Goal: Information Seeking & Learning: Find specific fact

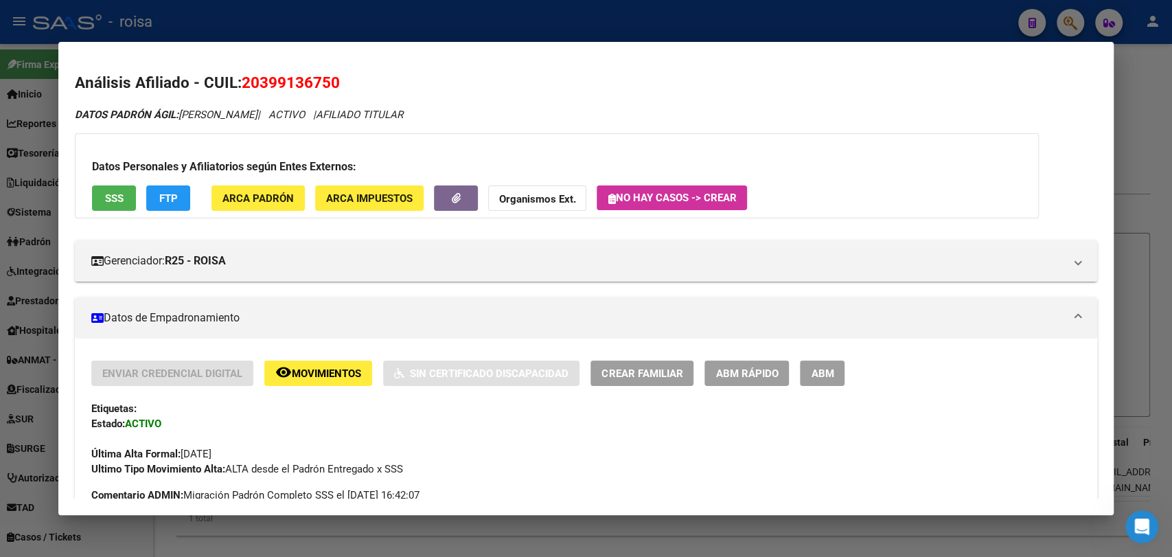
scroll to position [268, 0]
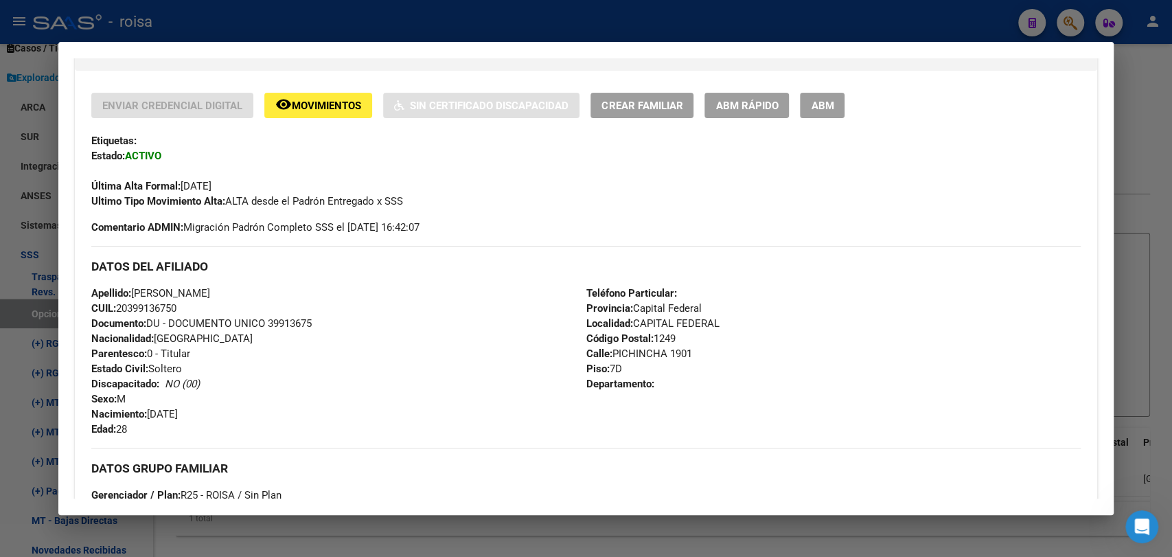
drag, startPoint x: 1171, startPoint y: 426, endPoint x: 1137, endPoint y: 408, distance: 38.4
click at [1157, 415] on div at bounding box center [586, 278] width 1172 height 557
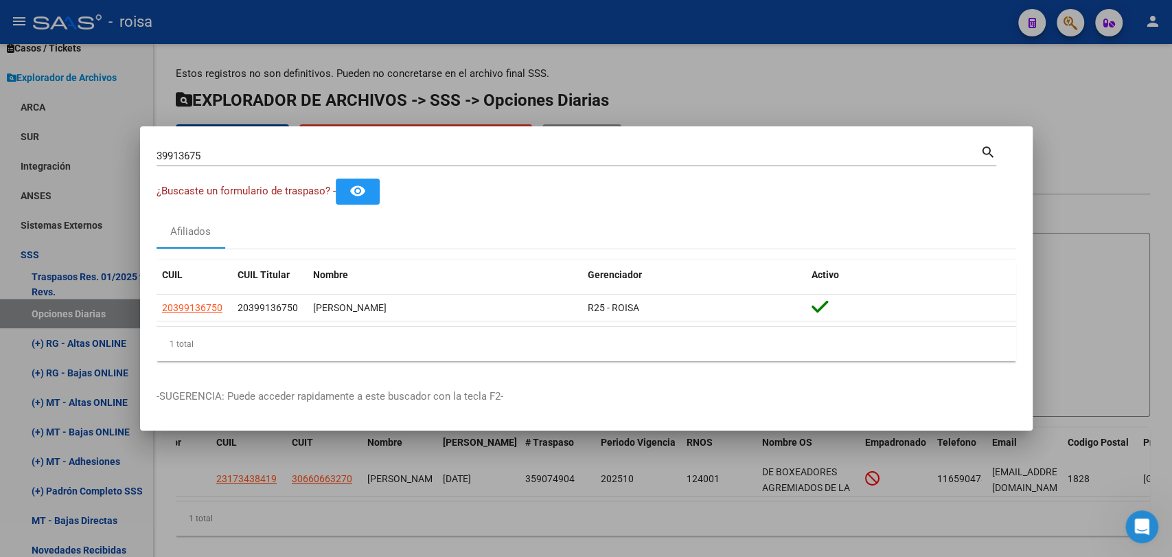
click at [655, 74] on div at bounding box center [586, 278] width 1172 height 557
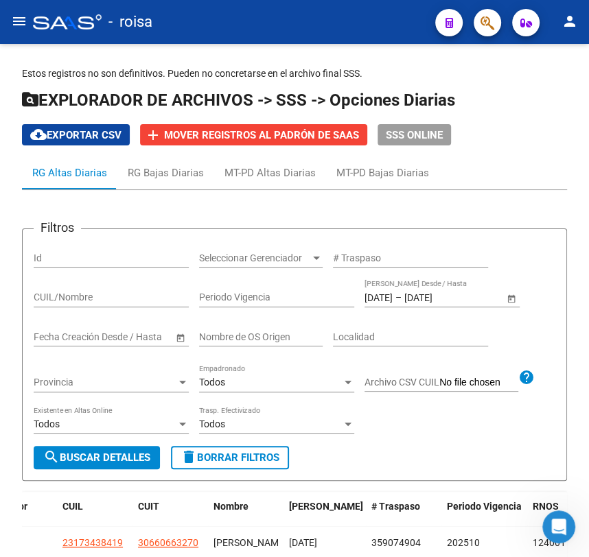
click at [18, 12] on button "menu" at bounding box center [18, 21] width 27 height 27
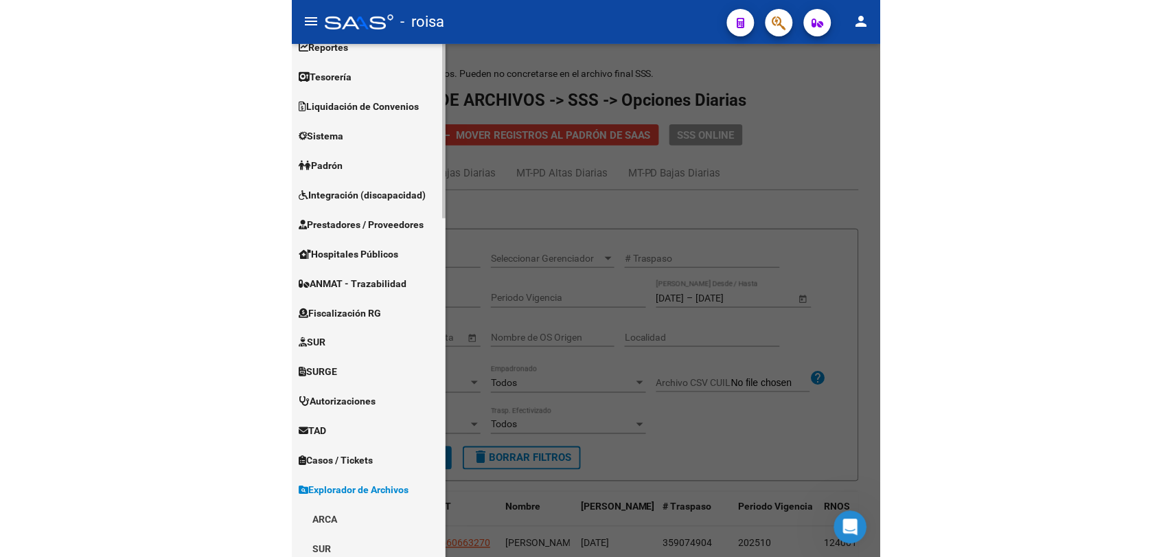
scroll to position [229, 0]
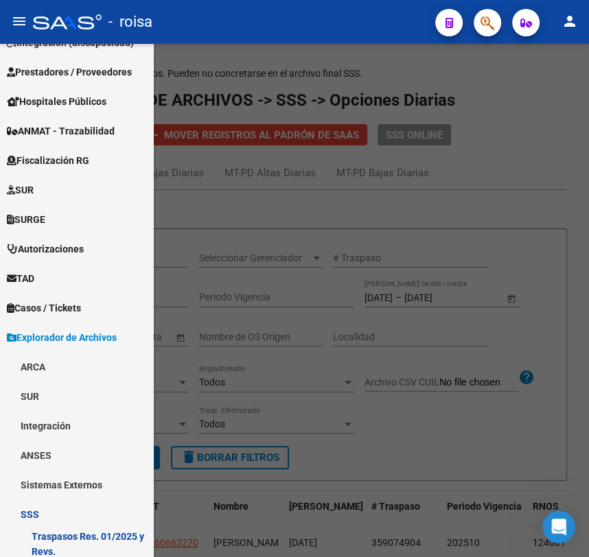
drag, startPoint x: 191, startPoint y: 299, endPoint x: 192, endPoint y: 276, distance: 22.7
click at [192, 299] on div at bounding box center [294, 301] width 589 height 514
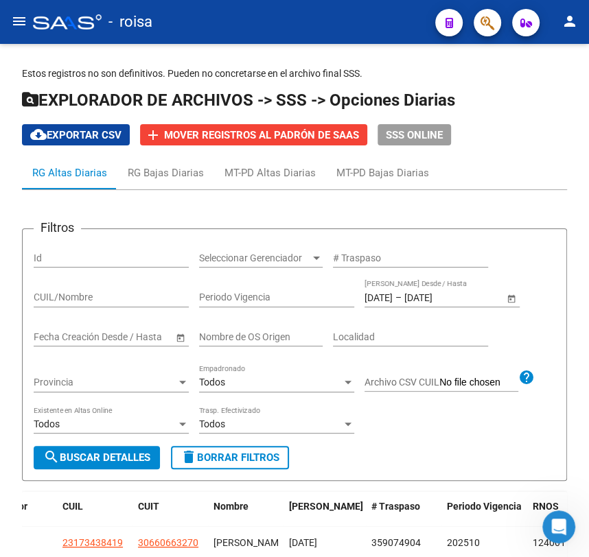
click at [51, 26] on div at bounding box center [67, 21] width 69 height 15
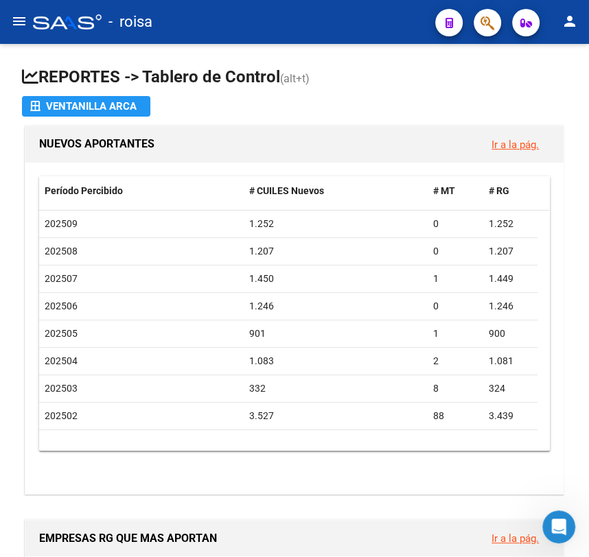
click at [495, 27] on button "button" at bounding box center [487, 22] width 27 height 27
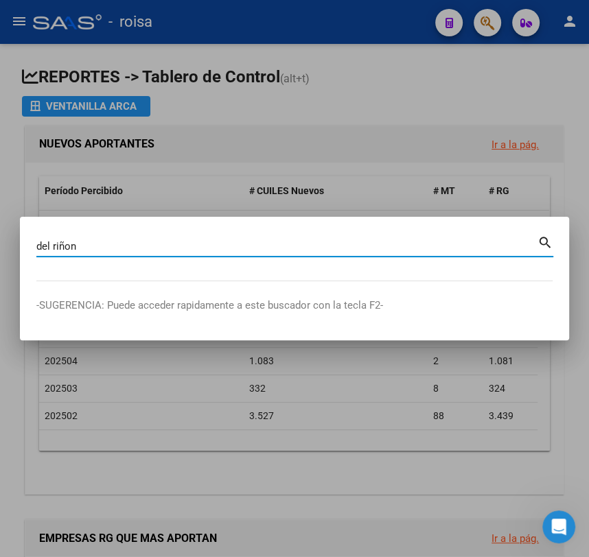
type input "del riñon"
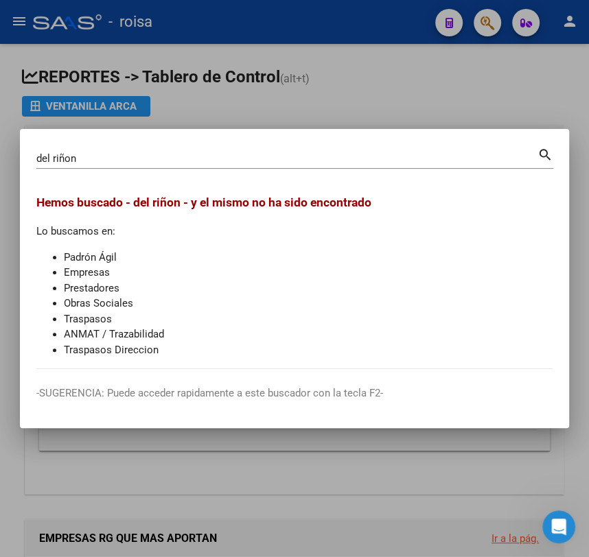
click at [313, 101] on div at bounding box center [294, 278] width 589 height 557
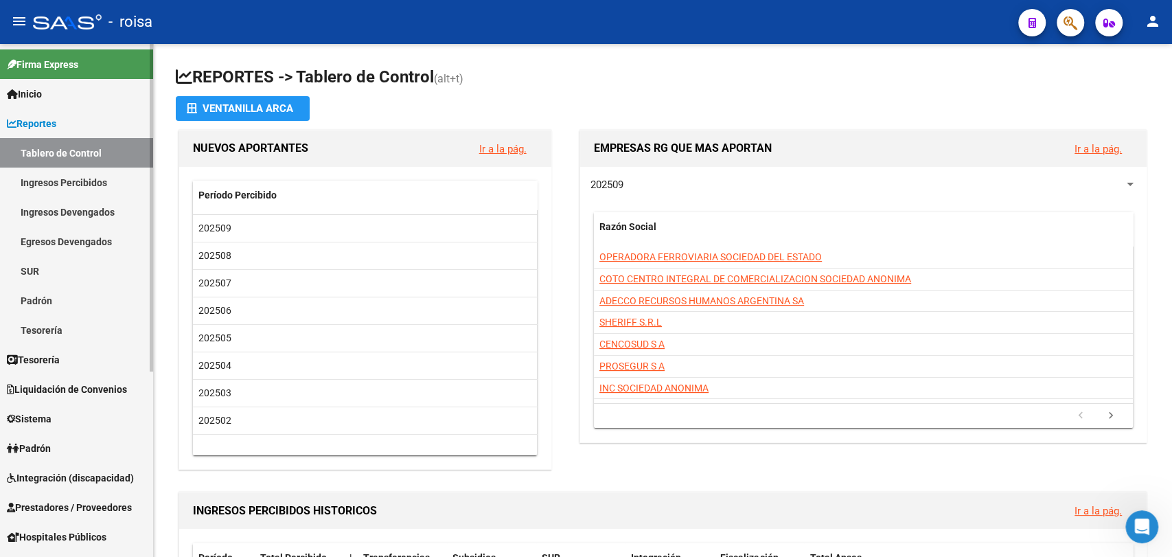
click at [67, 126] on link "Reportes" at bounding box center [76, 123] width 153 height 30
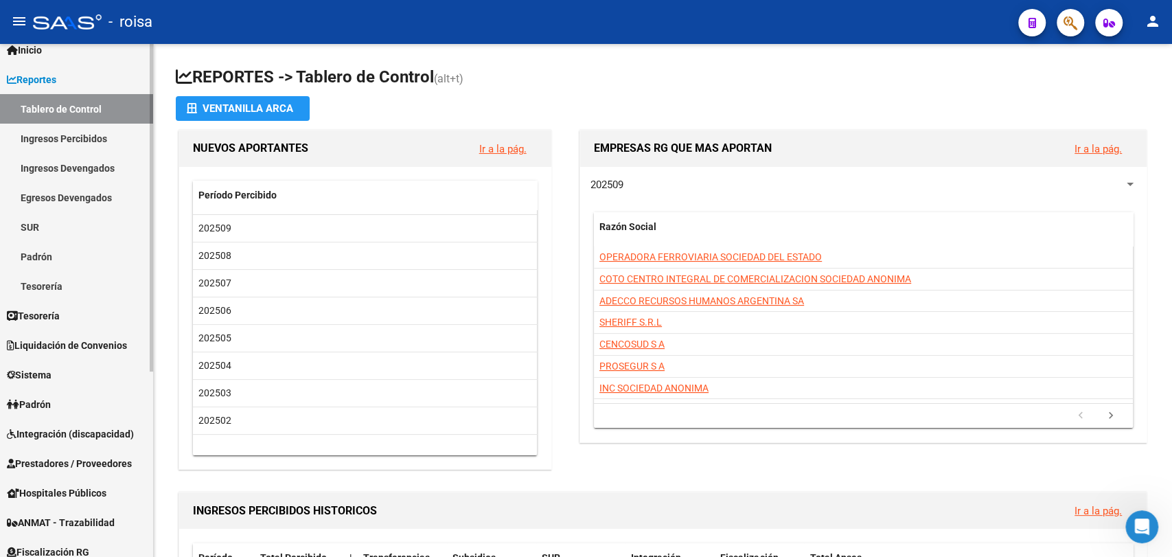
scroll to position [290, 0]
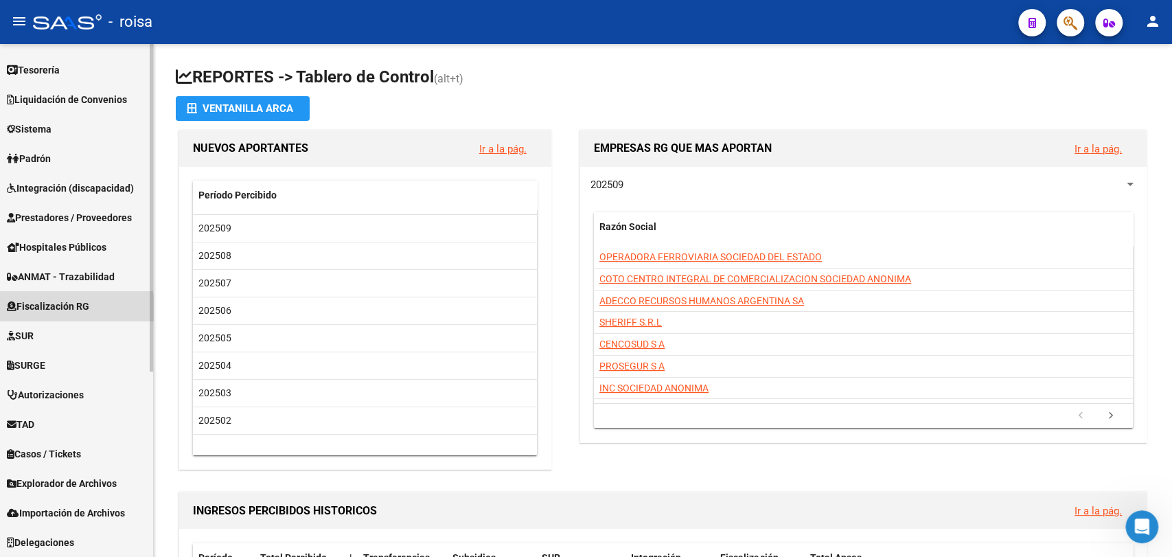
click at [49, 312] on span "Fiscalización RG" at bounding box center [48, 306] width 82 height 15
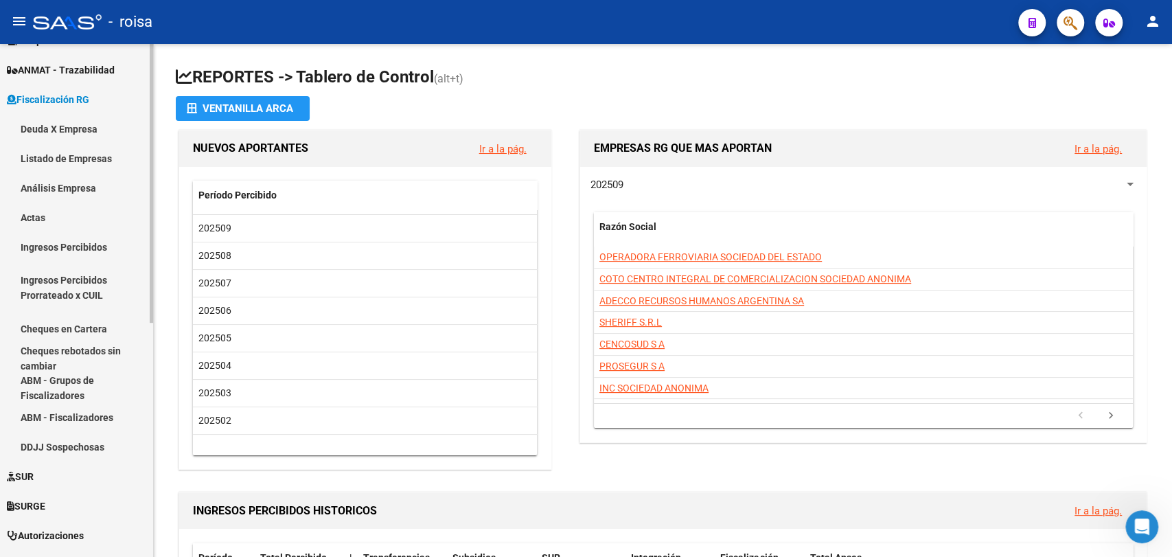
click at [90, 129] on link "Deuda X Empresa" at bounding box center [76, 129] width 153 height 30
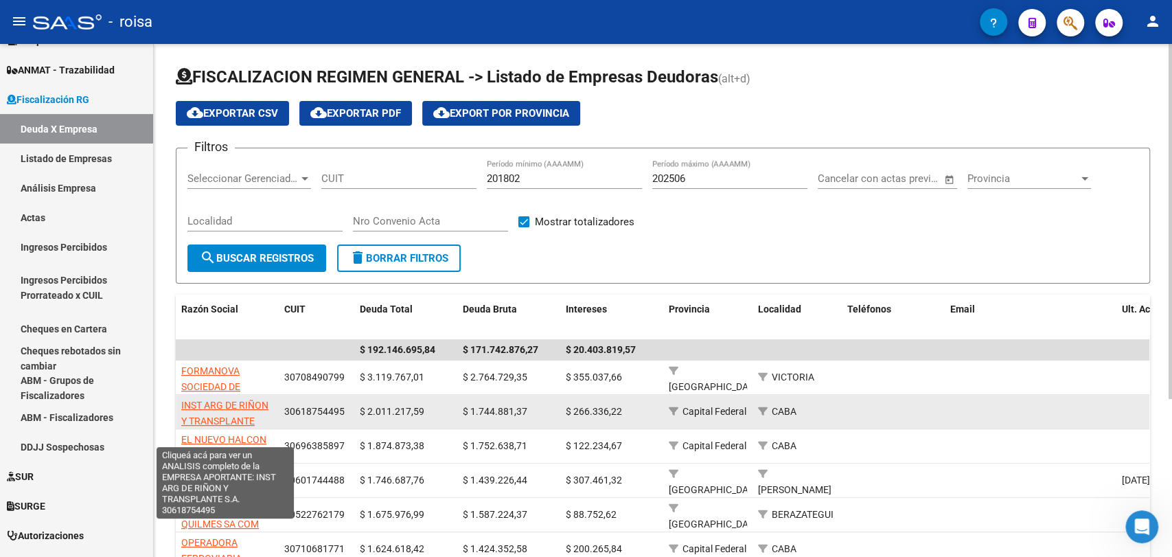
click at [248, 403] on span "INST ARG DE RIÑON Y TRANSPLANTE S.A." at bounding box center [224, 421] width 87 height 43
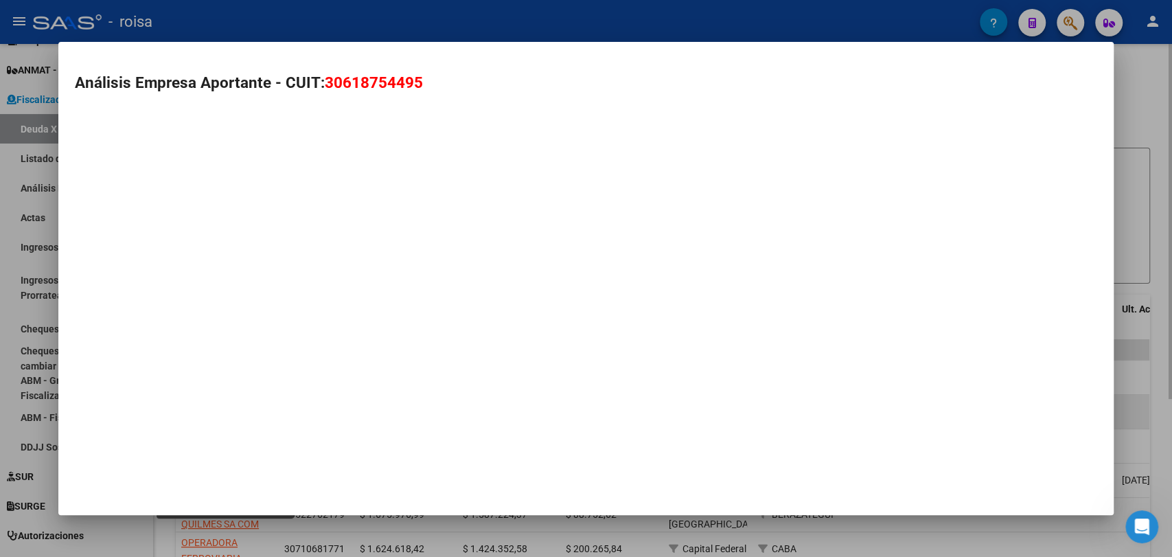
type textarea "30618754495"
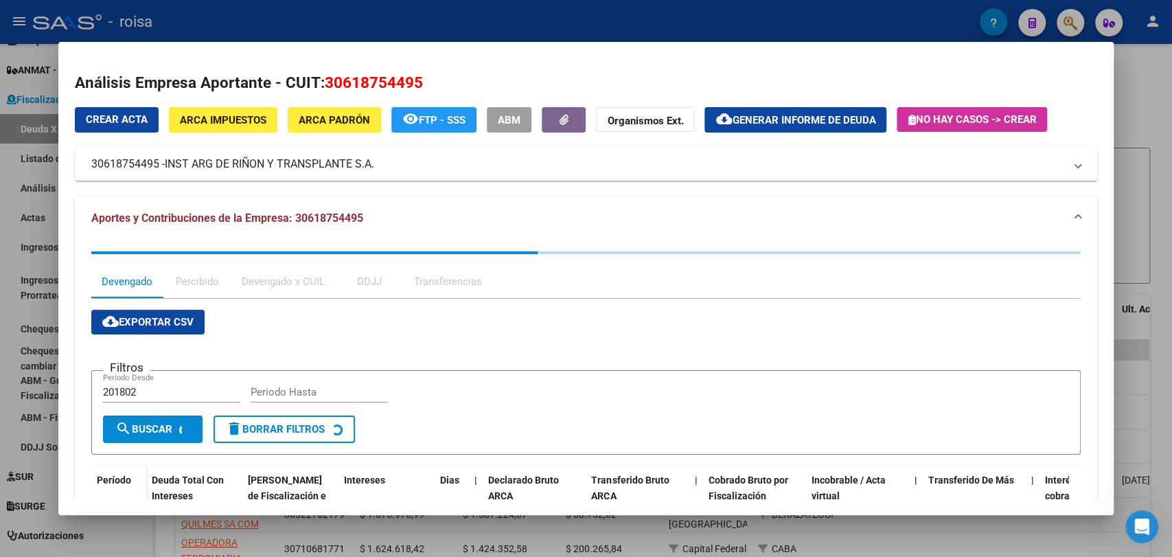
click at [680, 2] on div at bounding box center [586, 278] width 1172 height 557
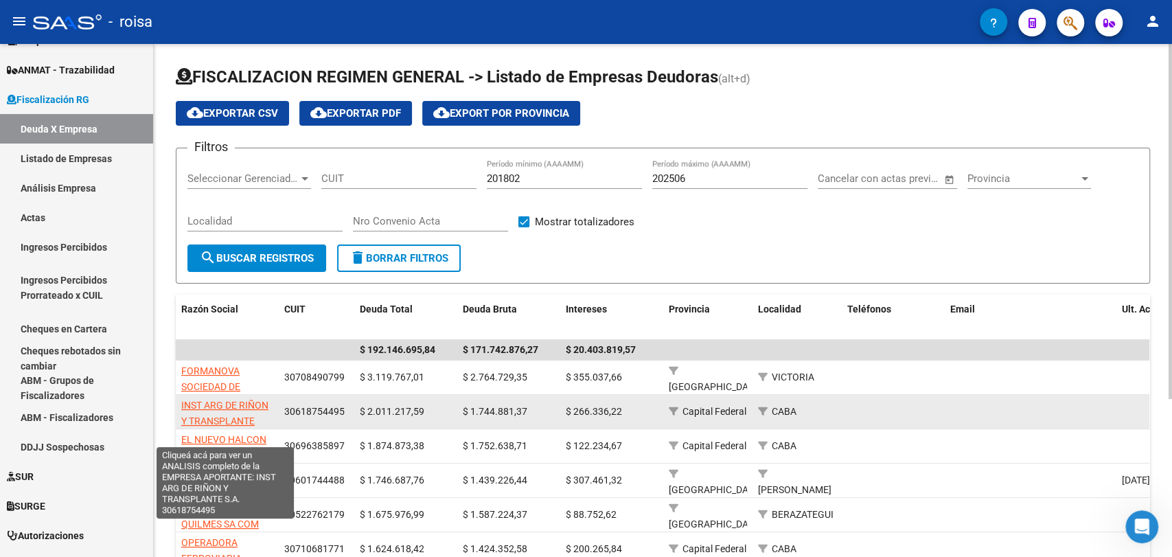
click at [224, 397] on app-link-go-to "INST ARG DE RIÑON Y TRANSPLANTE S.A." at bounding box center [227, 420] width 92 height 47
click at [244, 400] on span "INST ARG DE RIÑON Y TRANSPLANTE S.A." at bounding box center [224, 421] width 87 height 43
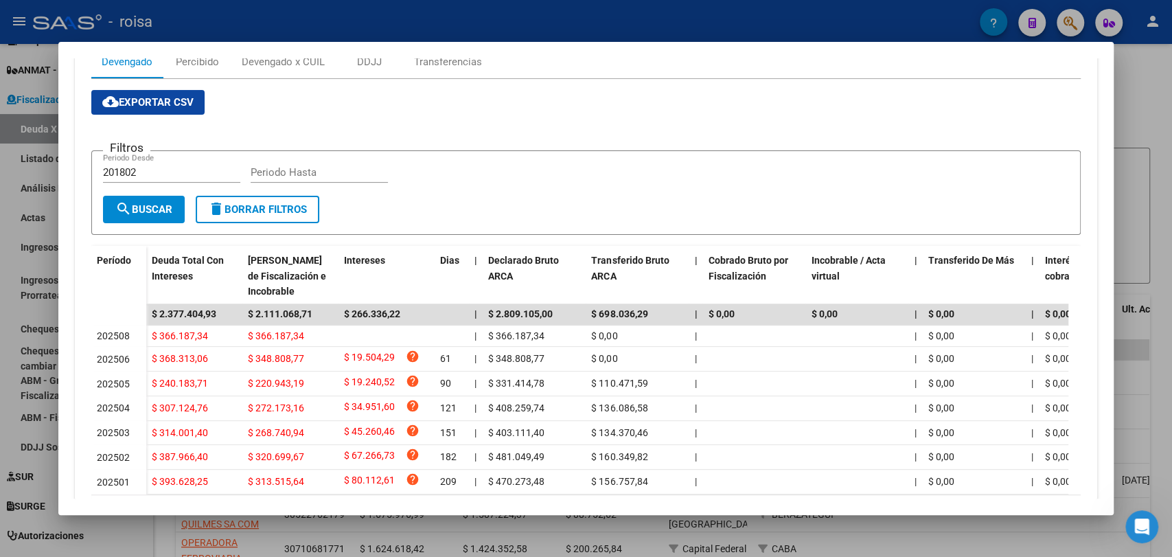
scroll to position [54, 0]
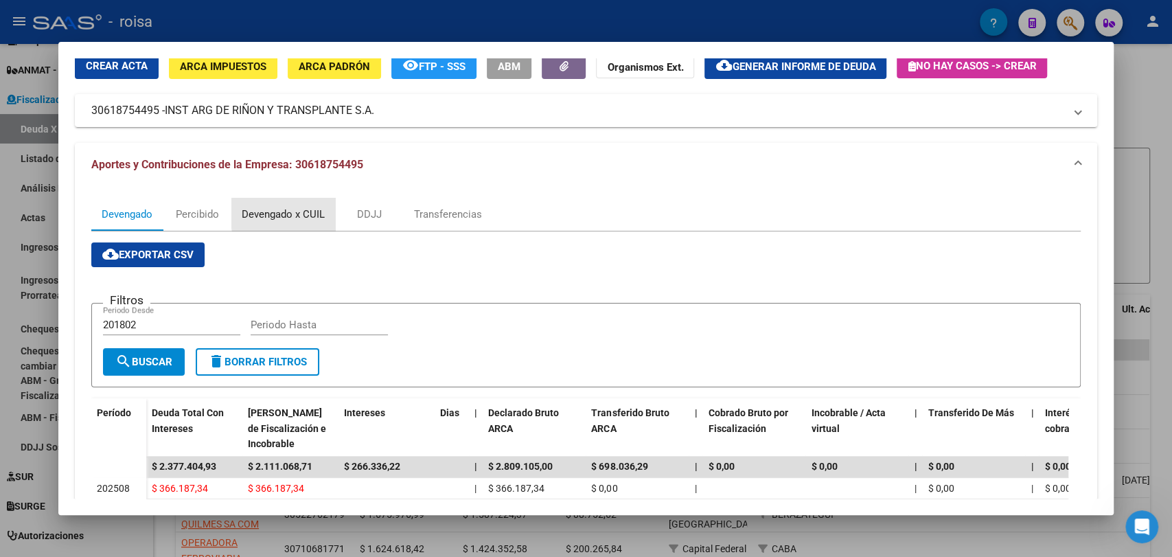
click at [318, 213] on div "Devengado x CUIL" at bounding box center [283, 214] width 83 height 15
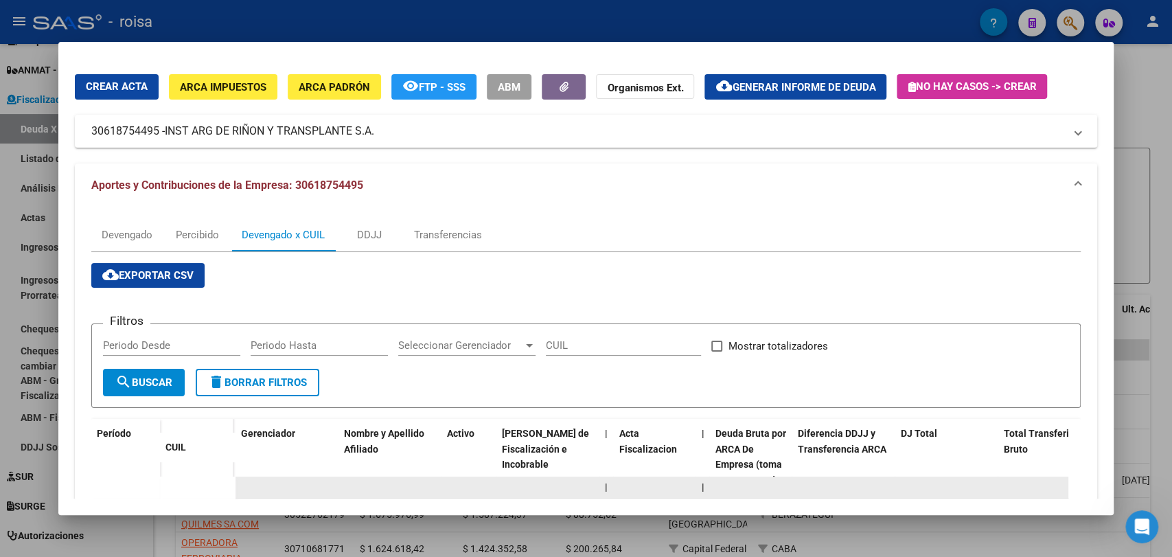
scroll to position [0, 0]
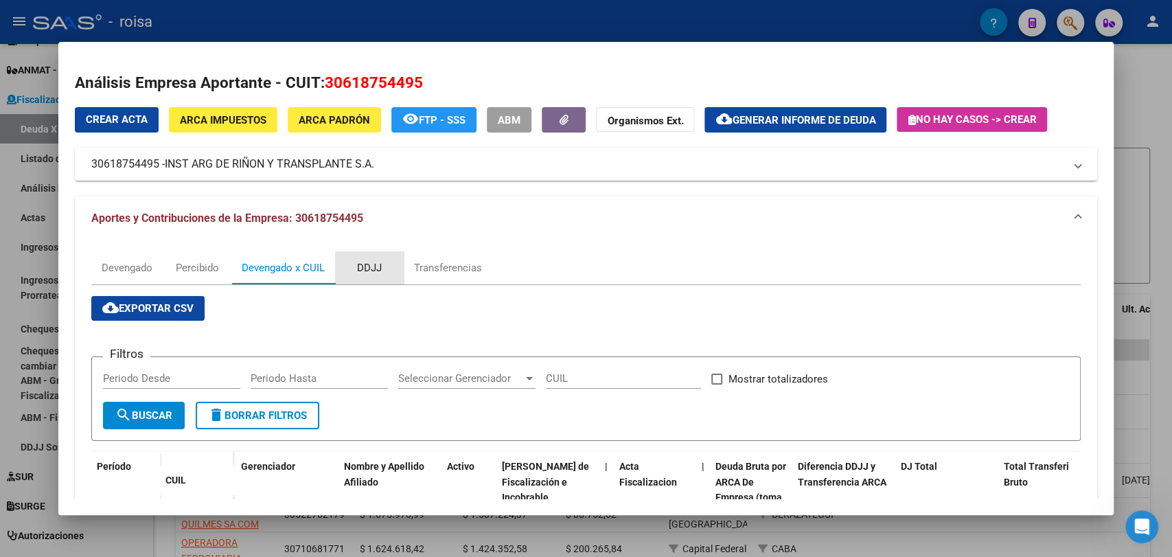
click at [381, 264] on div "DDJJ" at bounding box center [369, 267] width 25 height 15
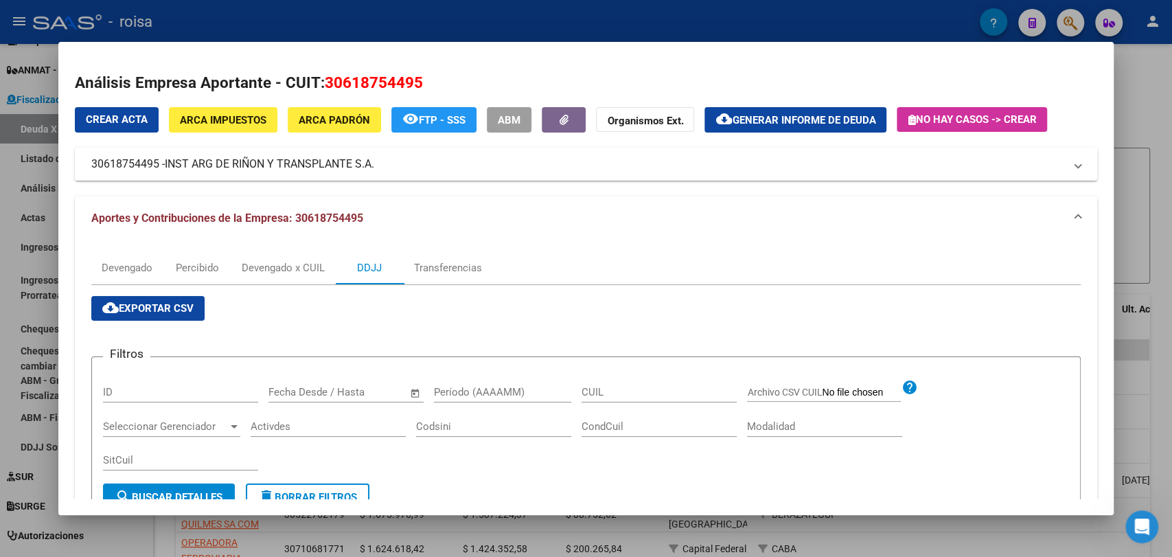
click at [452, 276] on div "Transferencias" at bounding box center [448, 267] width 89 height 33
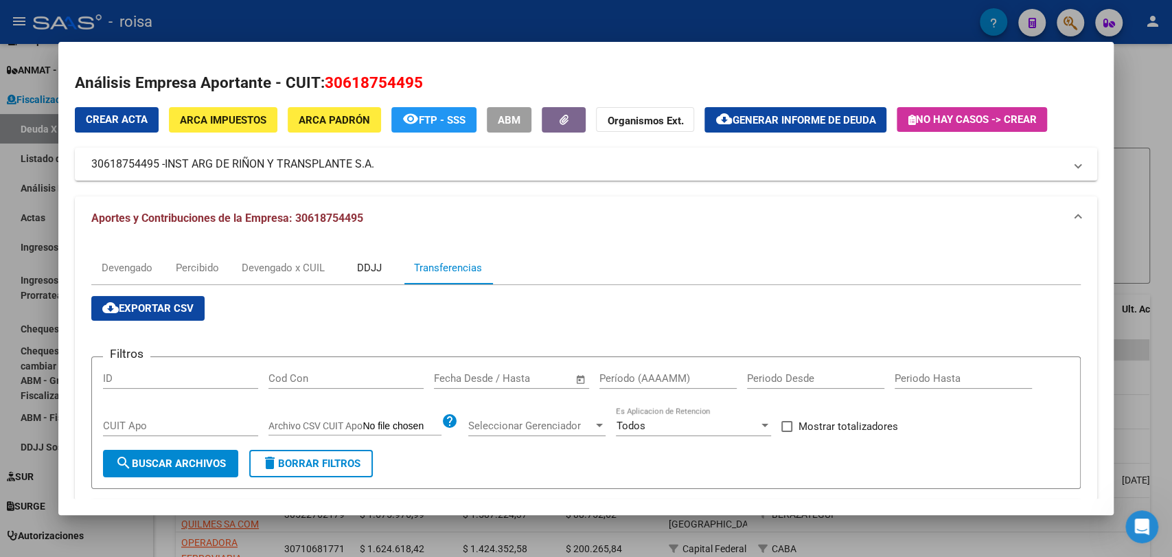
click at [352, 255] on div "DDJJ" at bounding box center [369, 267] width 69 height 33
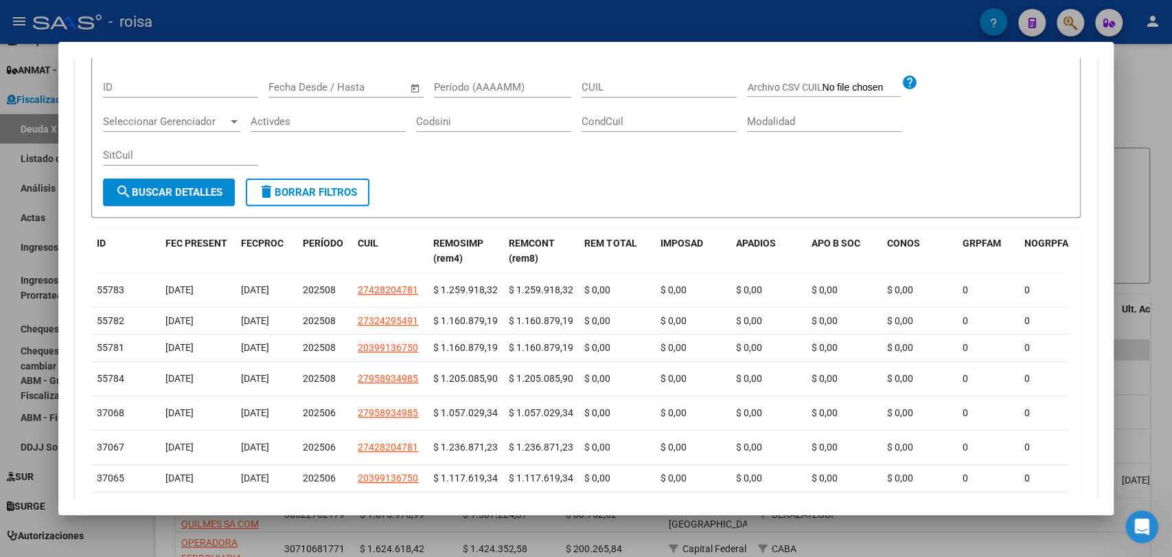
scroll to position [152, 0]
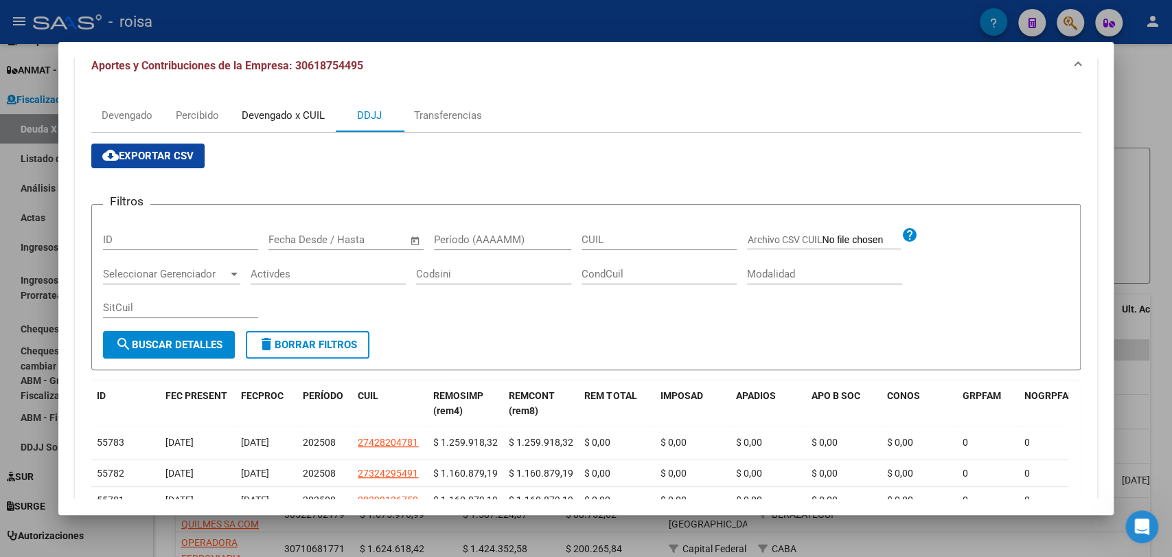
click at [273, 117] on div "Devengado x CUIL" at bounding box center [283, 115] width 83 height 15
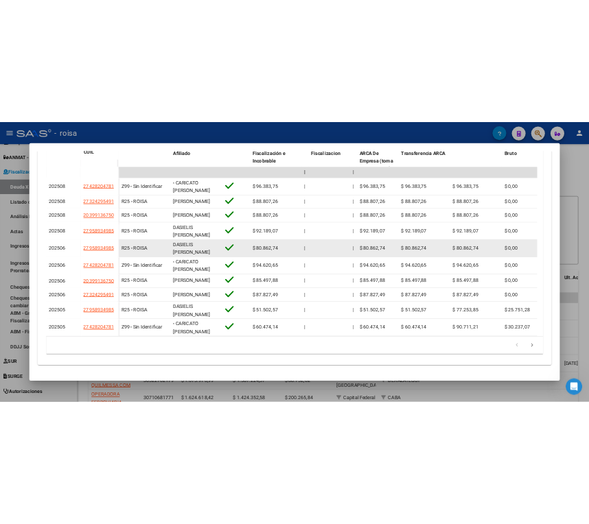
scroll to position [457, 0]
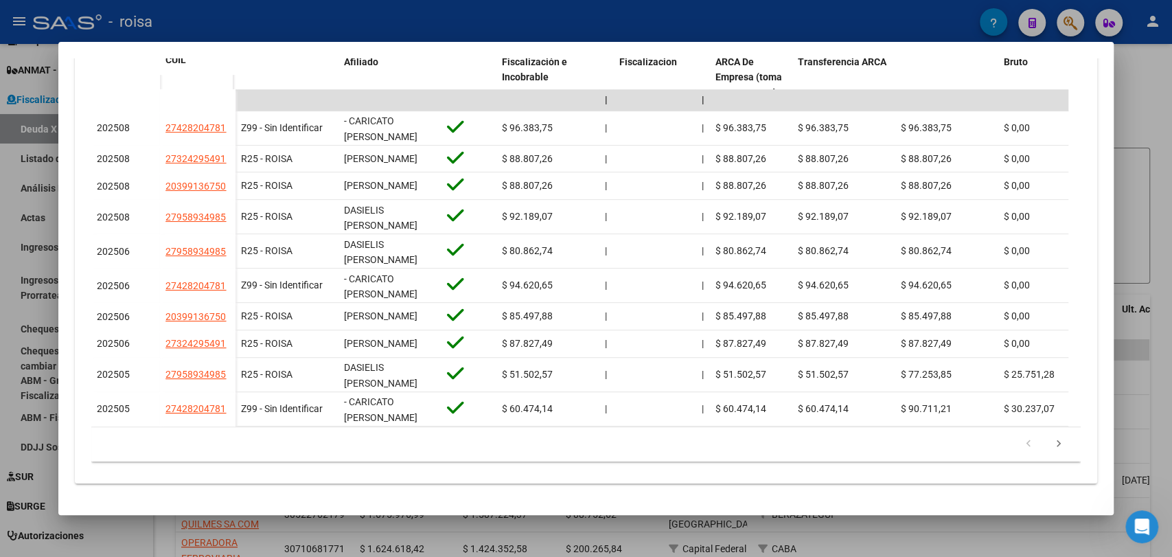
click at [1163, 268] on div at bounding box center [586, 278] width 1172 height 557
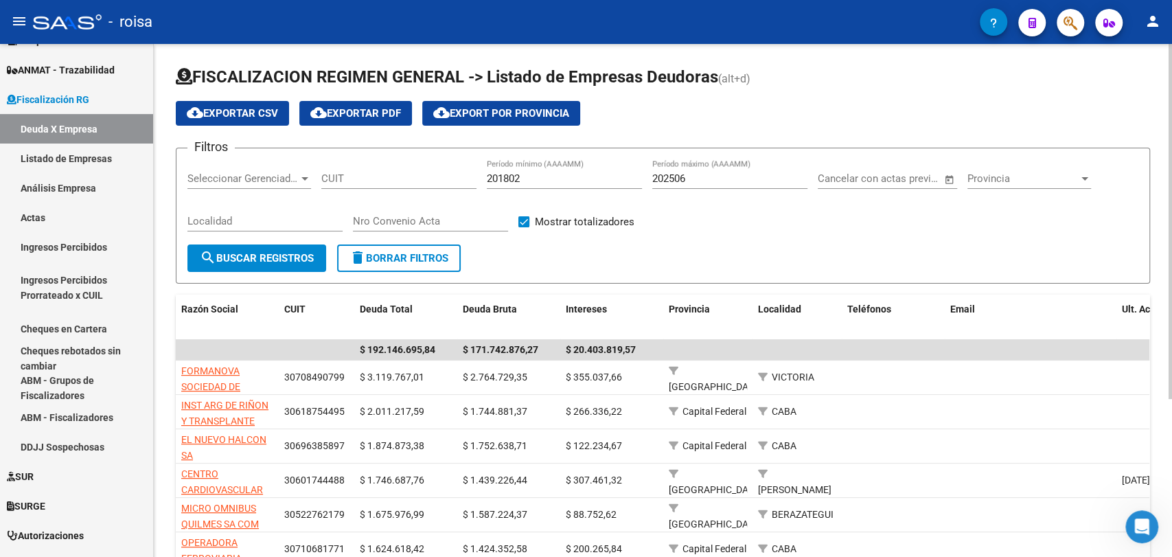
click at [738, 171] on div "202506 Período máximo (AAAAMM)" at bounding box center [729, 174] width 155 height 30
click at [668, 174] on input "202506" at bounding box center [729, 178] width 155 height 12
click at [500, 185] on div "201802 Período mínimo (AAAAMM)" at bounding box center [564, 174] width 155 height 30
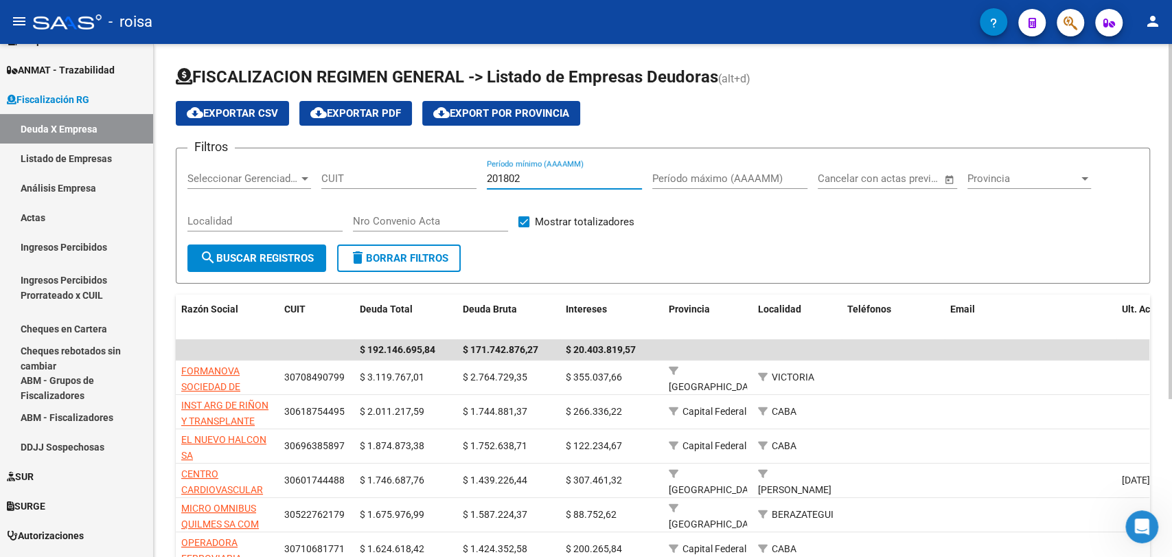
click at [504, 179] on input "201802" at bounding box center [564, 178] width 155 height 12
click at [505, 179] on input "201802" at bounding box center [564, 178] width 155 height 12
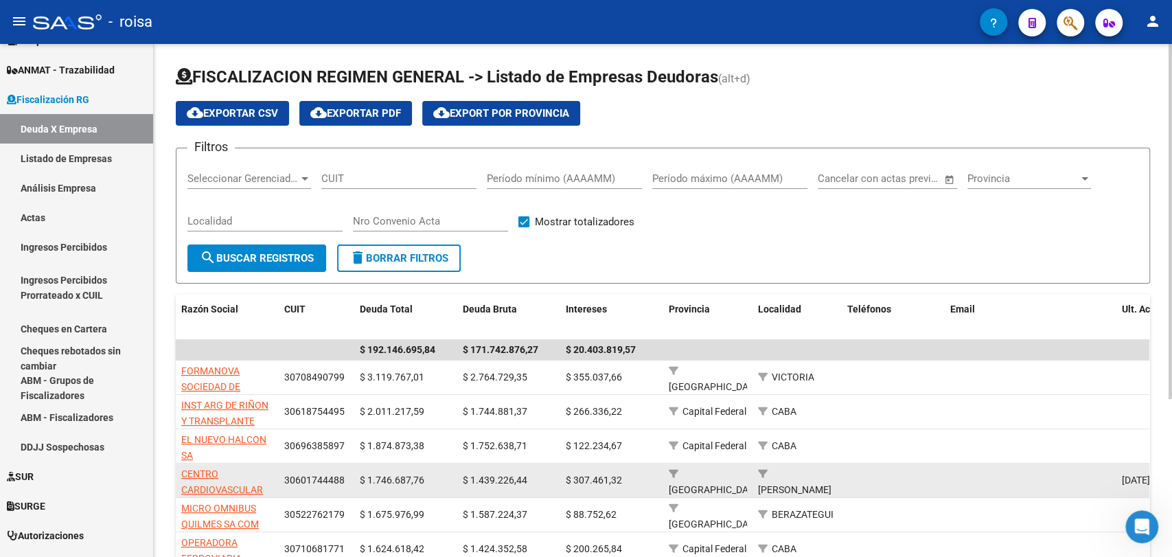
click at [505, 477] on span "$ 1.439.226,44" at bounding box center [495, 479] width 65 height 11
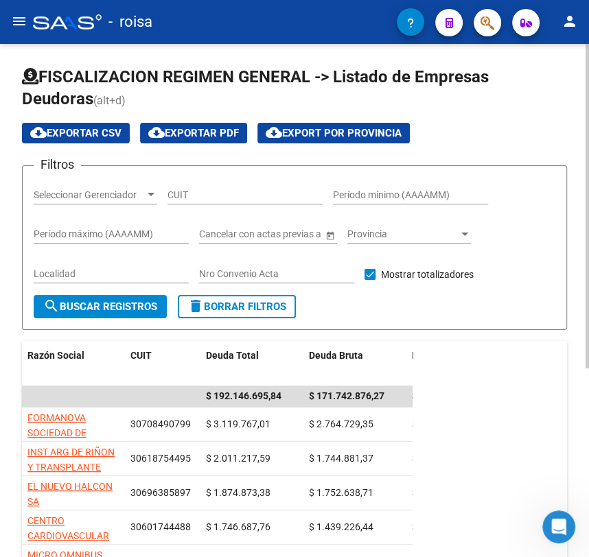
click at [582, 89] on div "FISCALIZACION REGIMEN GENERAL -> Listado de Empresas Deudoras (alt+d) cloud_dow…" at bounding box center [294, 437] width 589 height 787
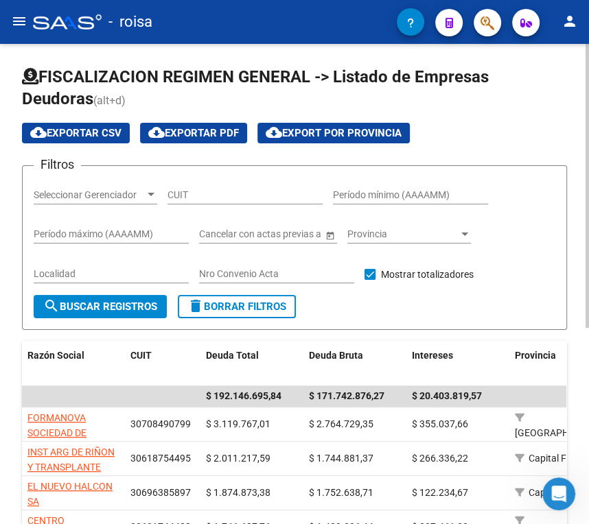
click at [203, 65] on div "FISCALIZACION REGIMEN GENERAL -> Listado de Empresas Deudoras (alt+d) cloud_dow…" at bounding box center [294, 437] width 589 height 787
click at [87, 38] on mat-toolbar "menu - roisa person" at bounding box center [294, 22] width 589 height 44
click at [54, 7] on div "- roisa" at bounding box center [215, 22] width 364 height 30
click at [56, 25] on div at bounding box center [67, 21] width 69 height 15
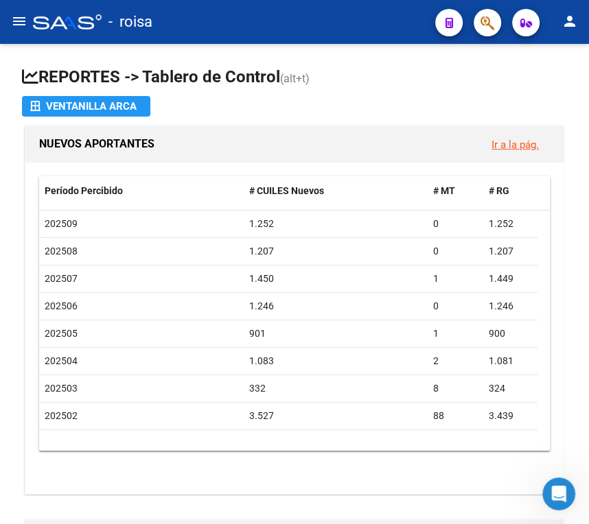
click at [15, 25] on mat-icon "menu" at bounding box center [19, 21] width 16 height 16
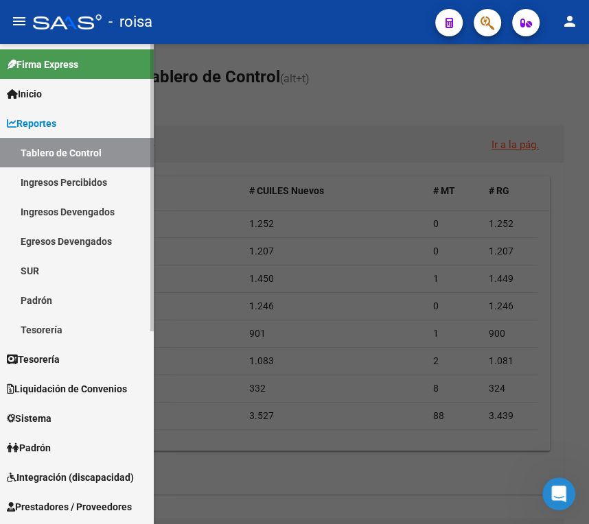
click at [19, 92] on span "Inicio" at bounding box center [24, 94] width 35 height 15
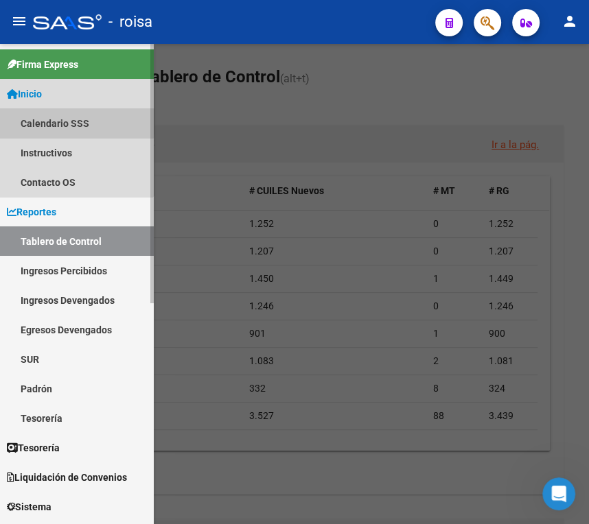
click at [58, 118] on link "Calendario SSS" at bounding box center [77, 123] width 154 height 30
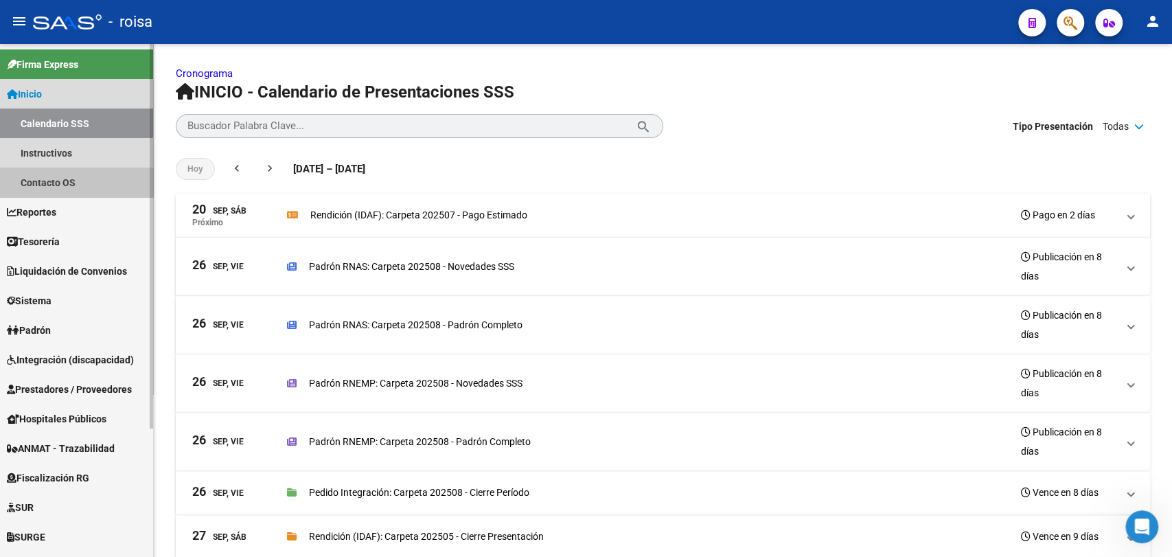
click at [44, 168] on link "Contacto OS" at bounding box center [76, 183] width 153 height 30
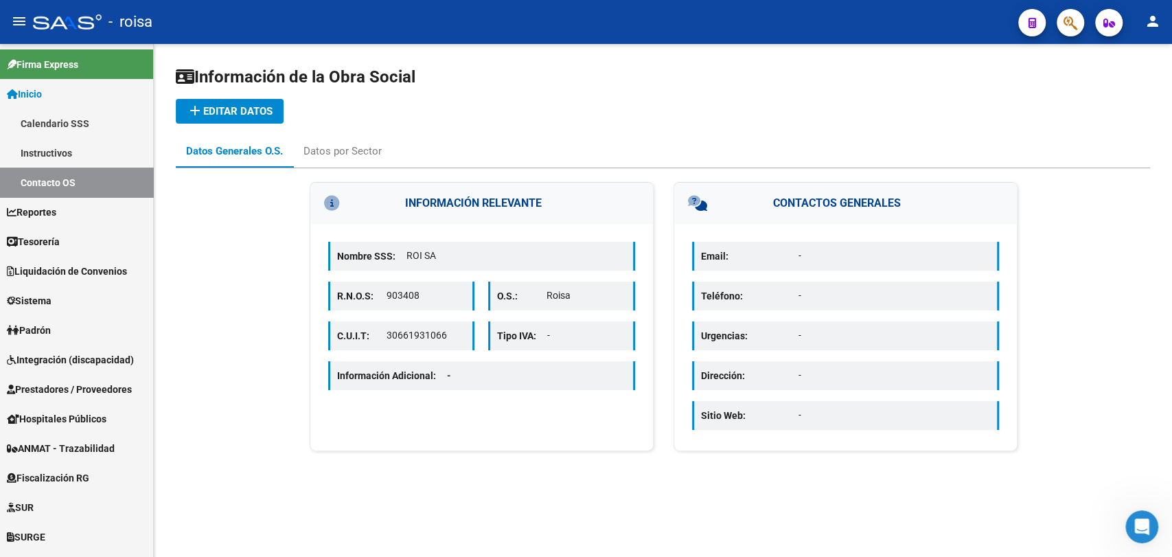
click at [72, 25] on div at bounding box center [67, 21] width 69 height 15
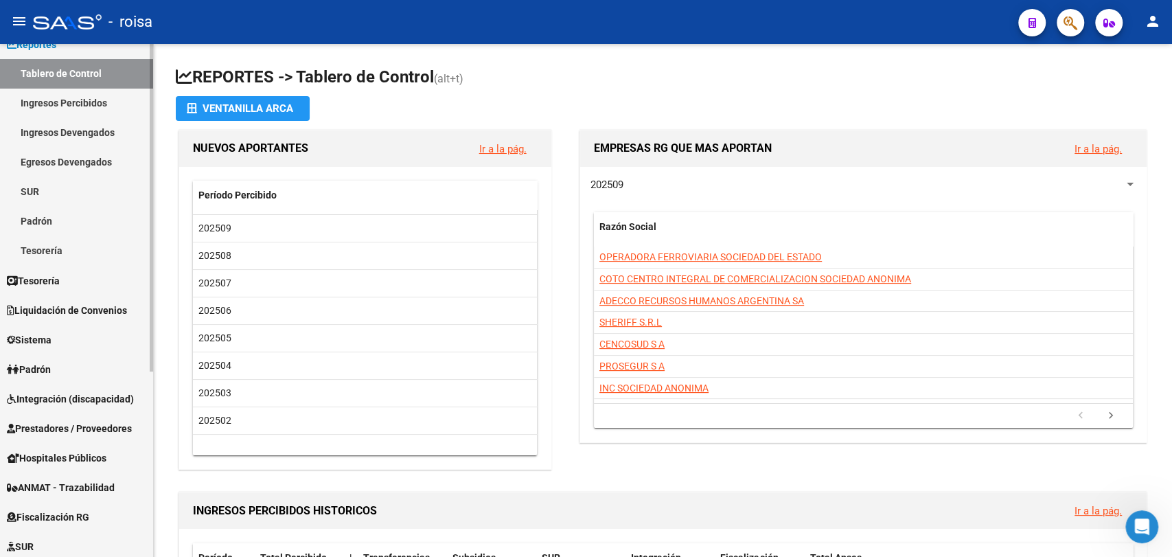
scroll to position [229, 0]
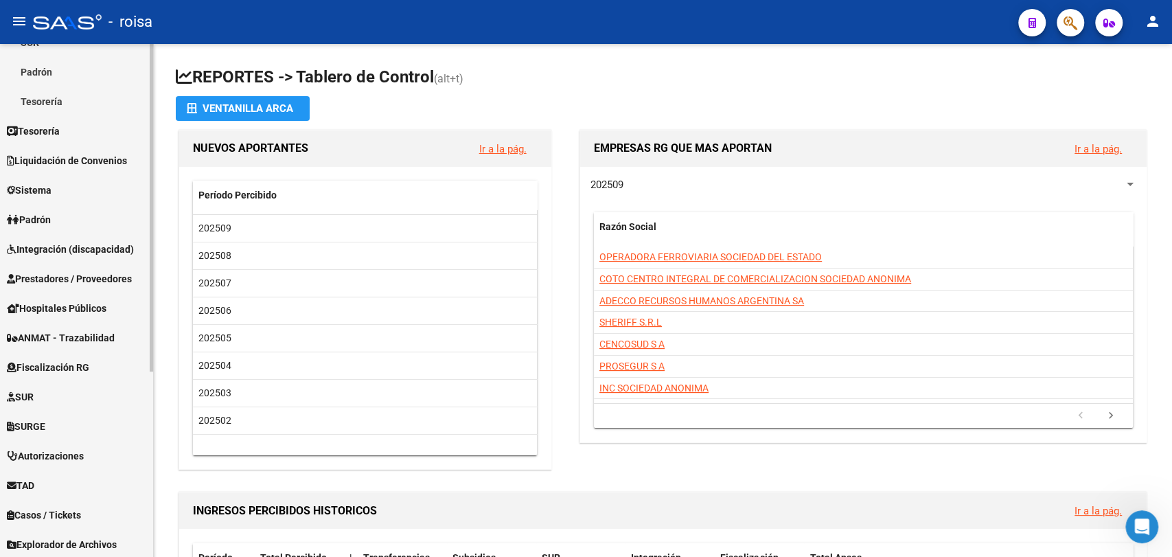
click at [67, 362] on span "Fiscalización RG" at bounding box center [48, 367] width 82 height 15
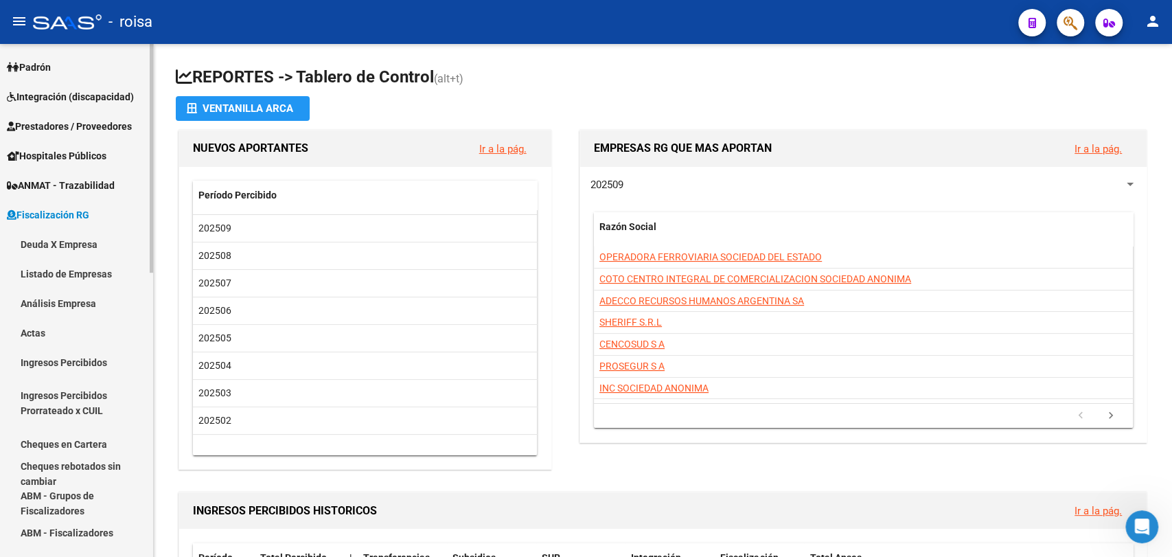
click at [67, 240] on link "Deuda X Empresa" at bounding box center [76, 244] width 153 height 30
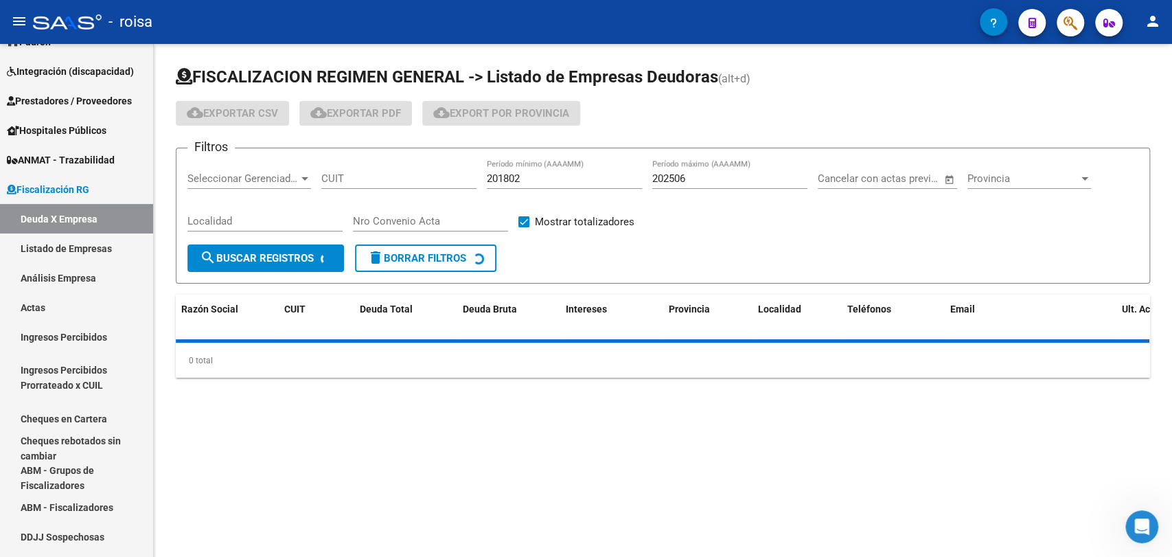
scroll to position [174, 0]
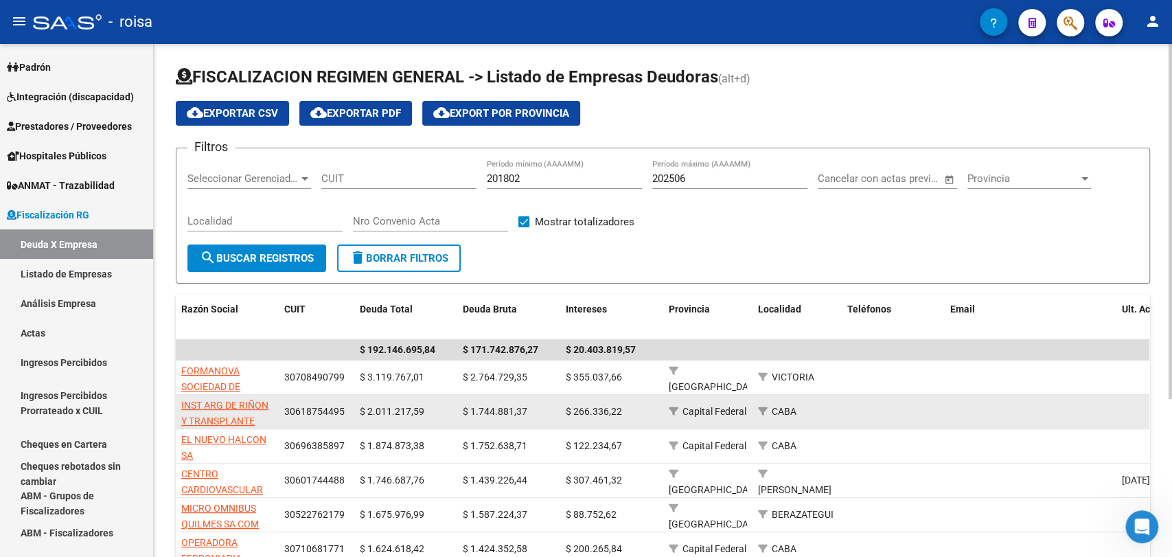
click at [220, 411] on app-link-go-to "INST ARG DE RIÑON Y TRANSPLANTE S.A." at bounding box center [227, 420] width 92 height 47
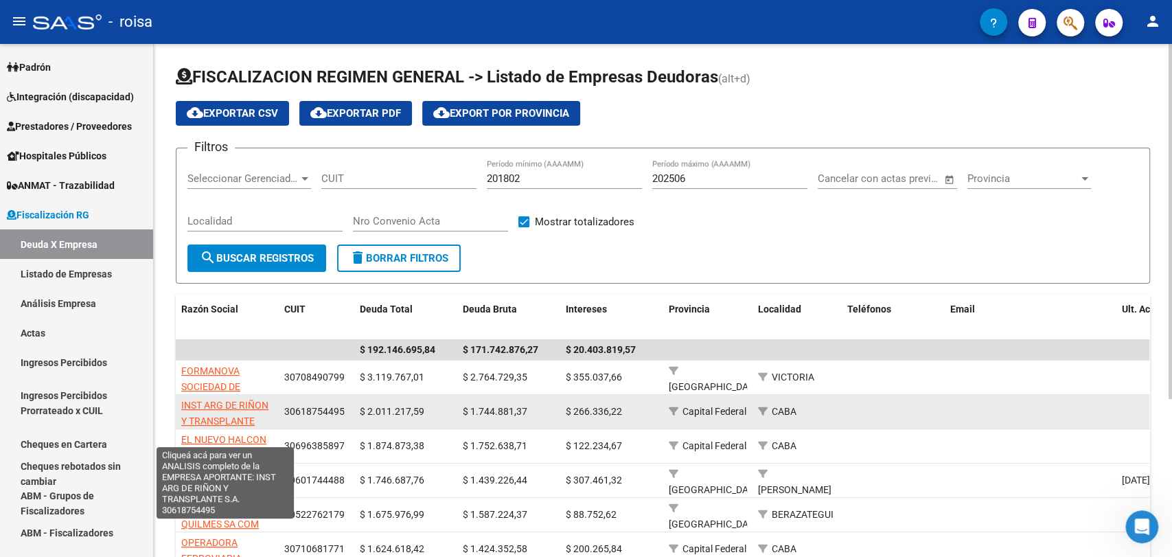
click at [220, 403] on span "INST ARG DE RIÑON Y TRANSPLANTE S.A." at bounding box center [224, 421] width 87 height 43
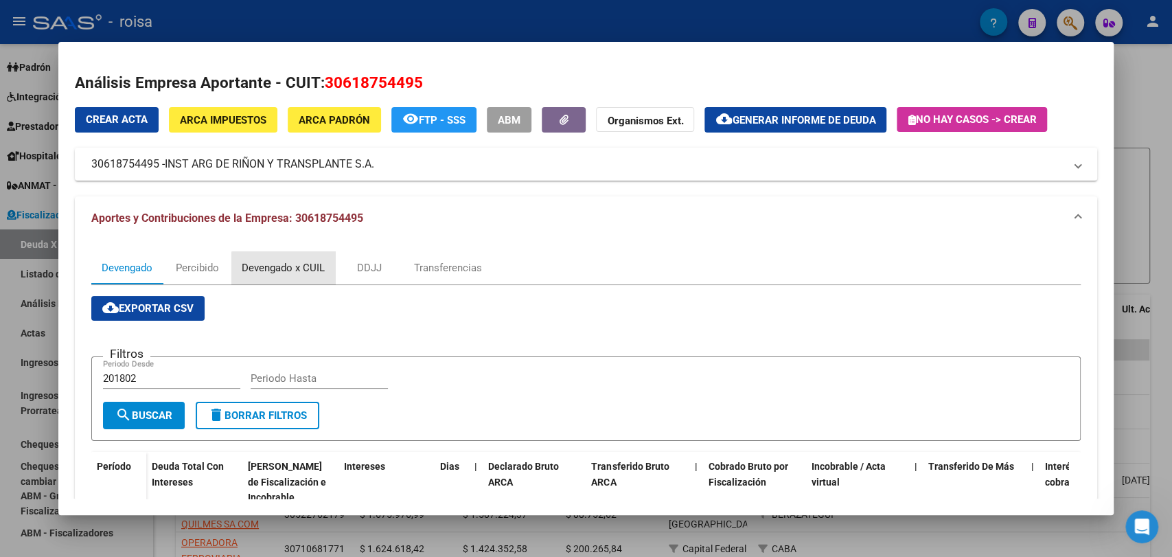
click at [293, 273] on div "Devengado x CUIL" at bounding box center [283, 267] width 83 height 15
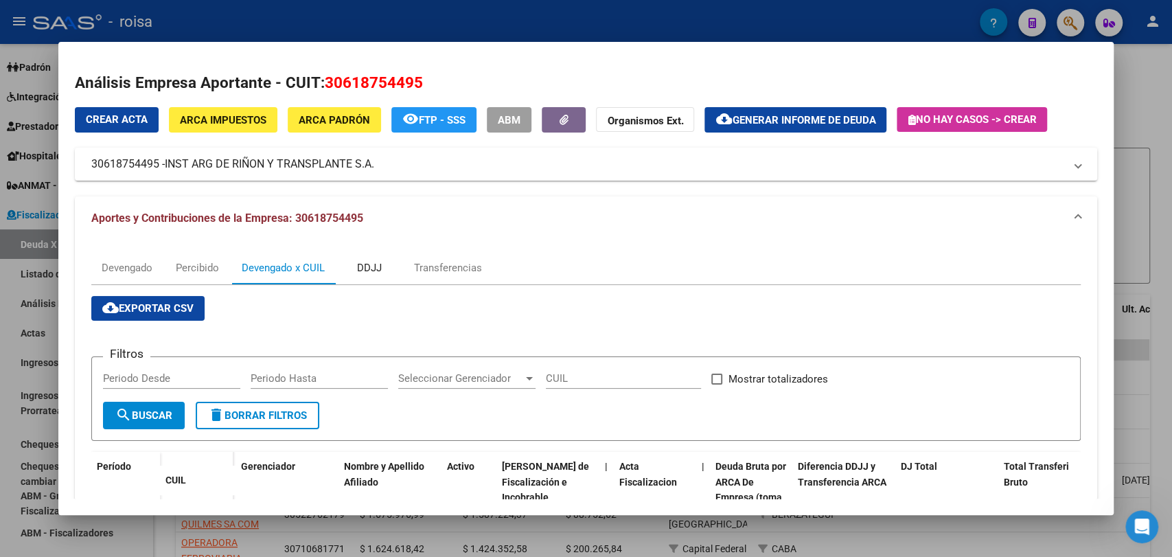
click at [375, 276] on div "DDJJ" at bounding box center [369, 267] width 69 height 33
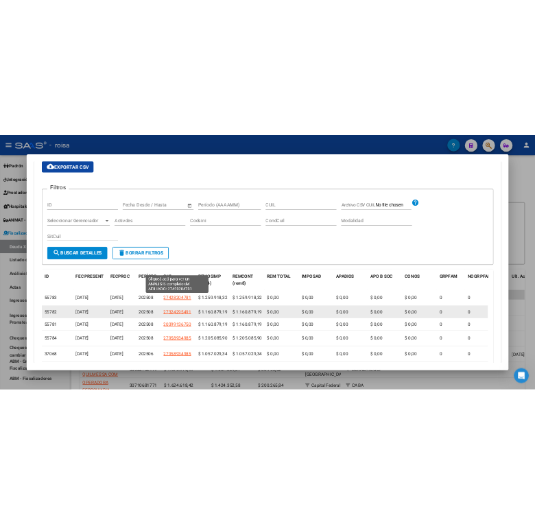
scroll to position [321, 0]
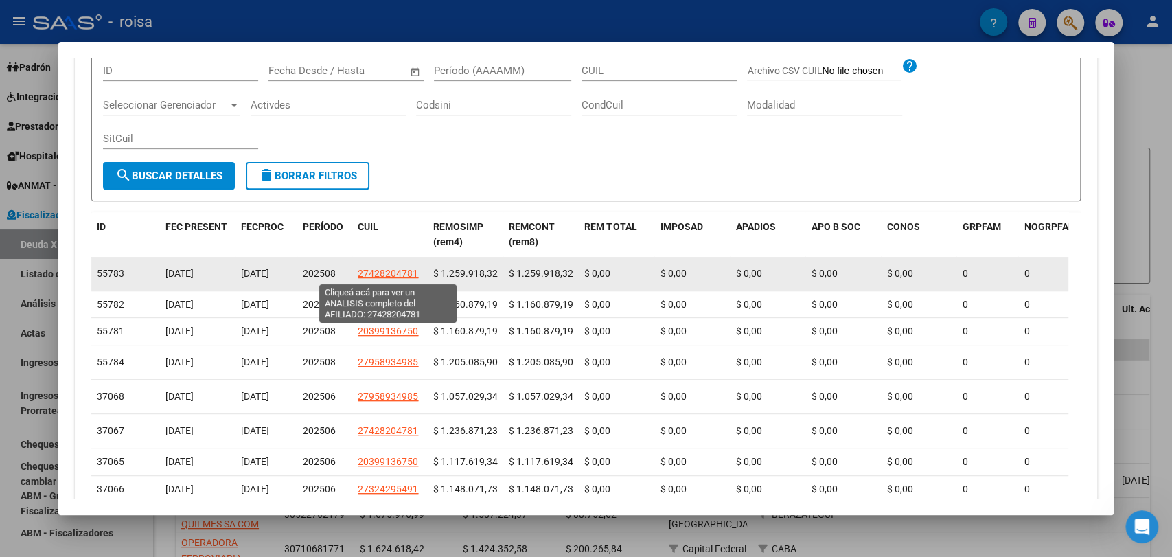
drag, startPoint x: 367, startPoint y: 275, endPoint x: 412, endPoint y: 275, distance: 44.6
click at [412, 275] on span "27428204781" at bounding box center [388, 273] width 60 height 11
copy span "42820478"
type textarea "27428204781"
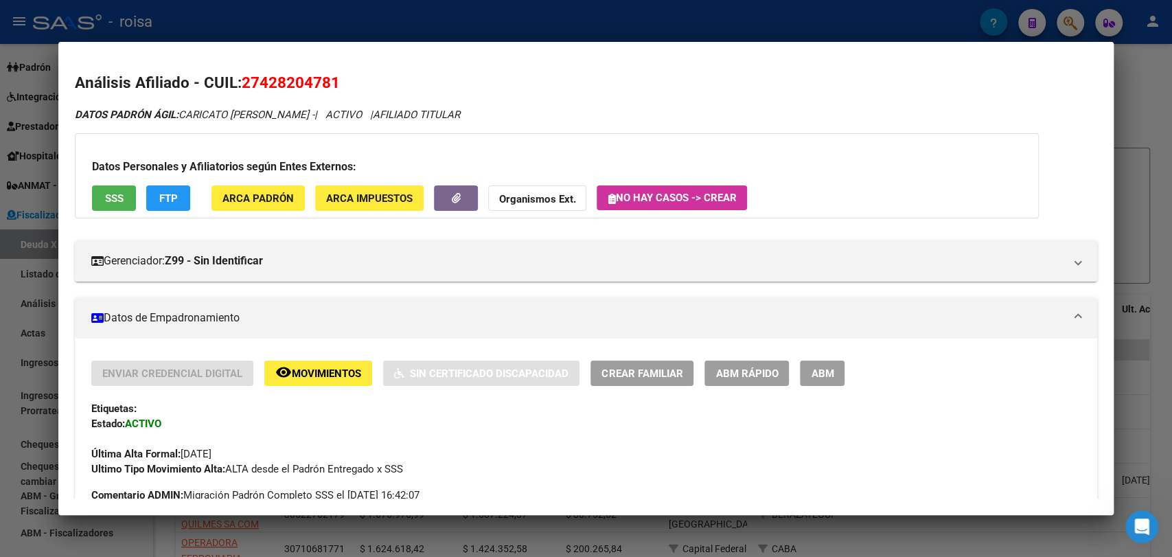
drag, startPoint x: 258, startPoint y: 82, endPoint x: 327, endPoint y: 88, distance: 68.9
click at [327, 88] on span "27428204781" at bounding box center [291, 82] width 98 height 18
copy span "42820478"
click at [1171, 141] on div at bounding box center [586, 278] width 1172 height 557
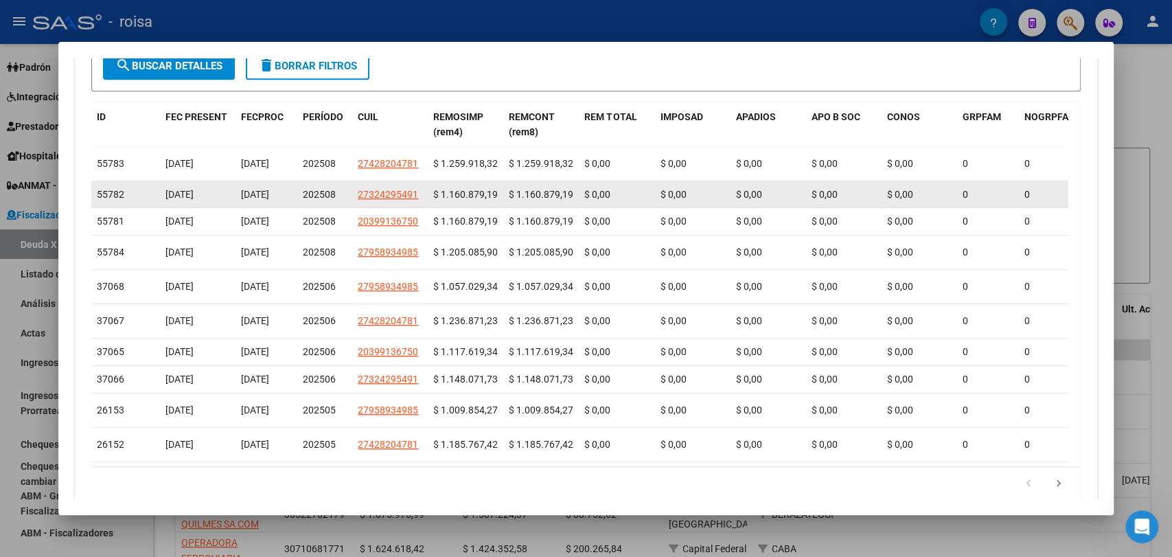
scroll to position [511, 0]
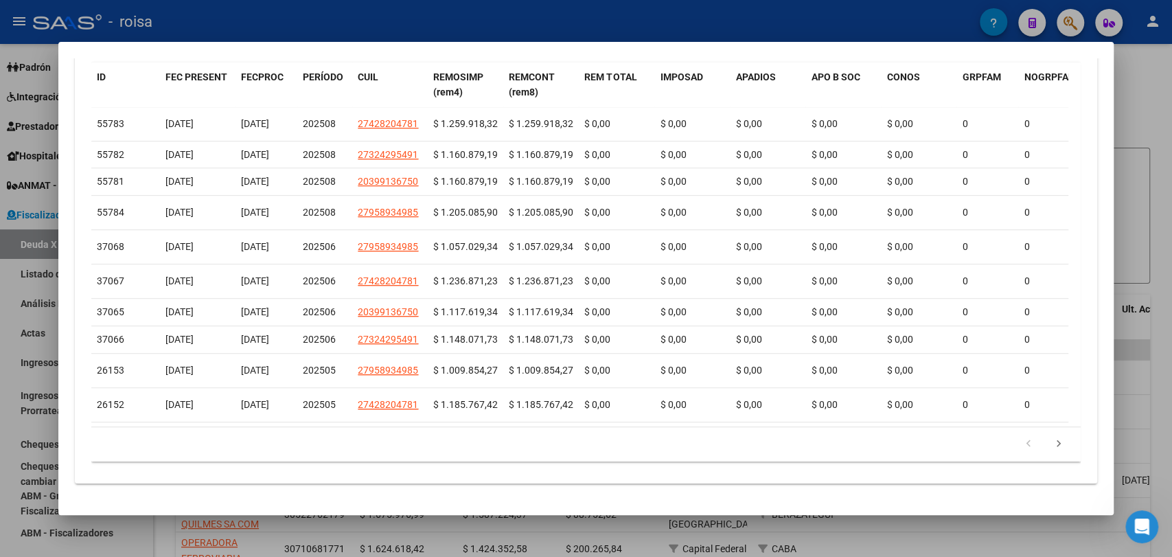
click at [1151, 264] on div at bounding box center [586, 278] width 1172 height 557
